Goal: Navigation & Orientation: Find specific page/section

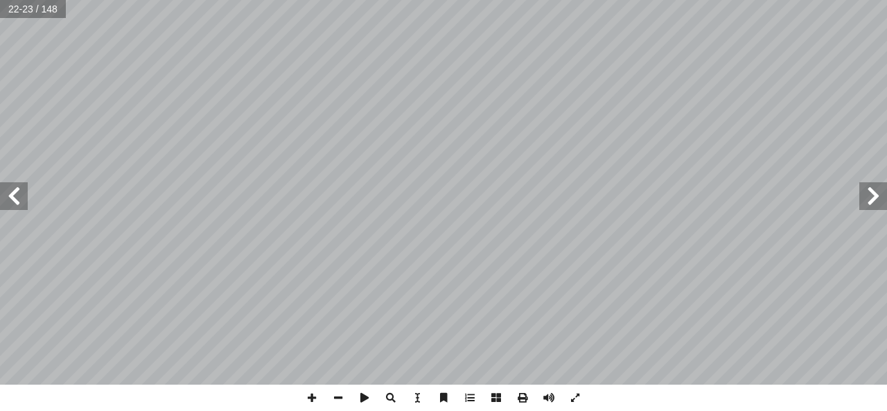
click at [21, 207] on span at bounding box center [14, 196] width 28 height 28
click at [16, 202] on span at bounding box center [14, 196] width 28 height 28
click at [21, 198] on span at bounding box center [14, 196] width 28 height 28
click at [22, 198] on span at bounding box center [14, 196] width 28 height 28
click at [16, 199] on span at bounding box center [14, 196] width 28 height 28
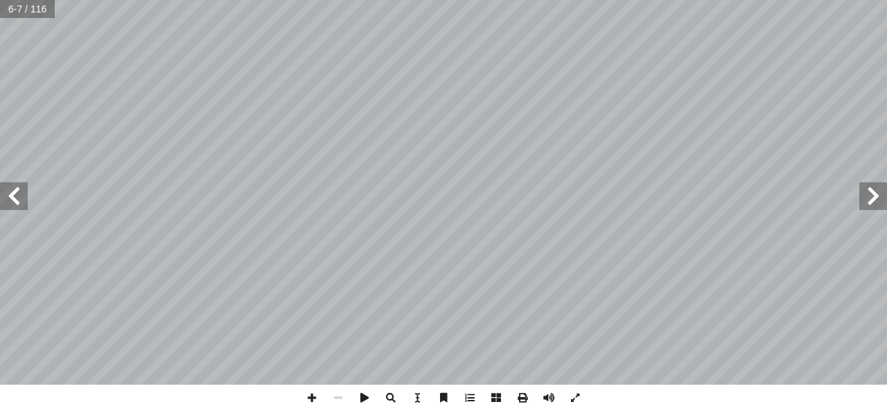
click at [21, 195] on span at bounding box center [14, 196] width 28 height 28
click at [23, 196] on span at bounding box center [14, 196] width 28 height 28
click at [18, 200] on span at bounding box center [14, 196] width 28 height 28
click at [20, 198] on span at bounding box center [14, 196] width 28 height 28
